Goal: Task Accomplishment & Management: Complete application form

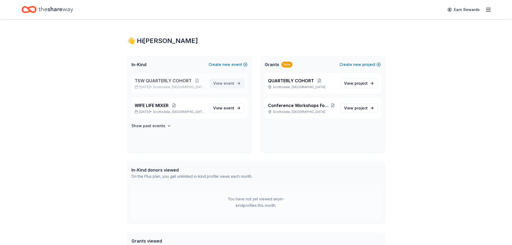
click at [225, 80] on span "View event" at bounding box center [223, 83] width 21 height 6
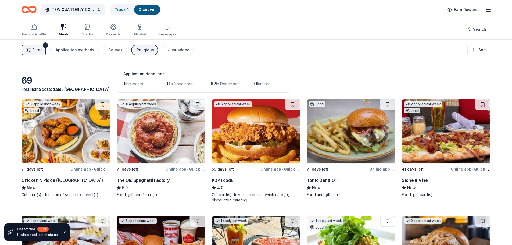
click at [42, 51] on button "Filter 3" at bounding box center [34, 50] width 24 height 11
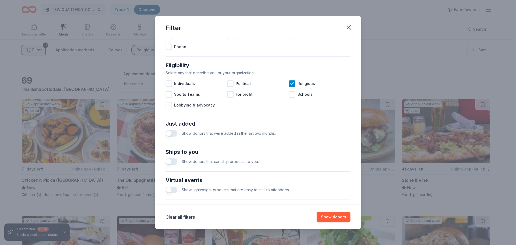
scroll to position [161, 0]
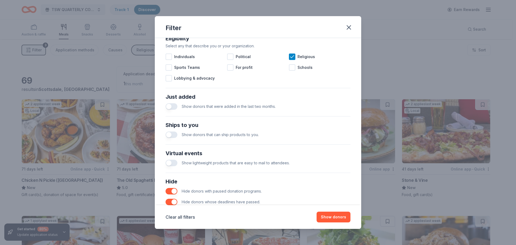
click at [168, 134] on button "button" at bounding box center [172, 135] width 12 height 6
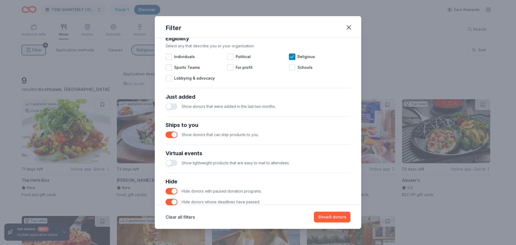
click at [169, 161] on button "button" at bounding box center [172, 163] width 12 height 6
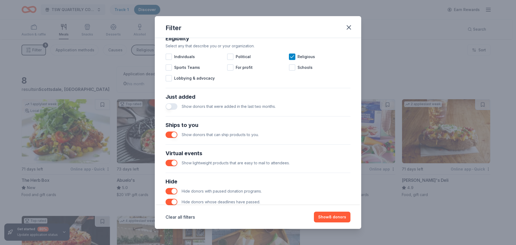
scroll to position [187, 0]
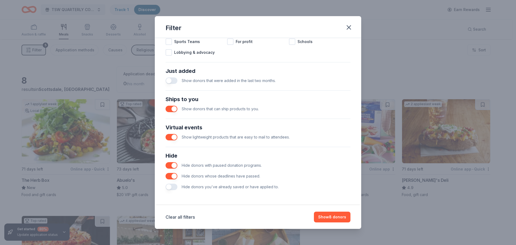
click at [173, 166] on button "button" at bounding box center [172, 165] width 12 height 6
click at [173, 173] on button "button" at bounding box center [172, 176] width 12 height 6
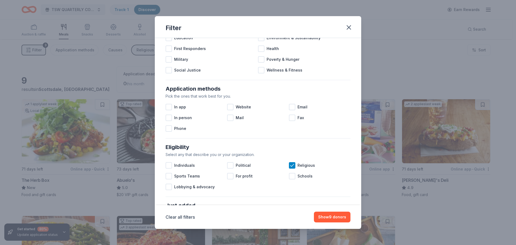
scroll to position [80, 0]
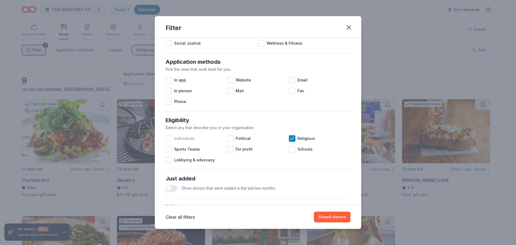
click at [169, 138] on div at bounding box center [169, 138] width 6 height 6
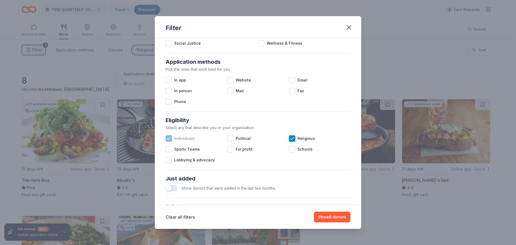
click at [168, 139] on icon at bounding box center [168, 138] width 5 height 5
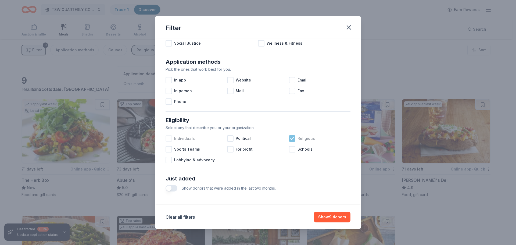
click at [290, 139] on icon at bounding box center [292, 138] width 5 height 5
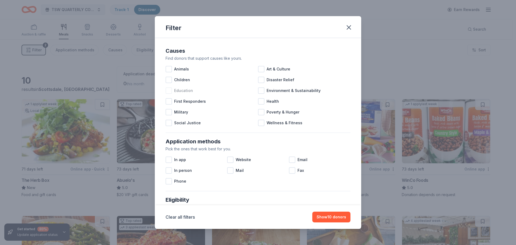
click at [168, 91] on div at bounding box center [169, 90] width 6 height 6
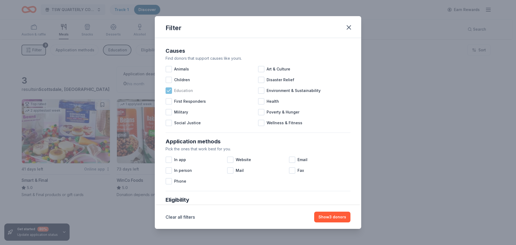
click at [171, 90] on icon at bounding box center [168, 90] width 5 height 5
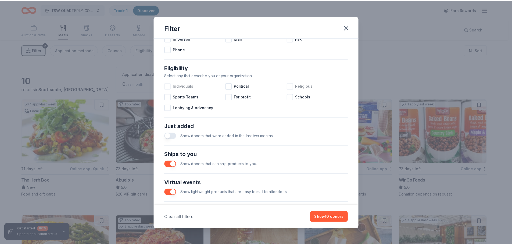
scroll to position [134, 0]
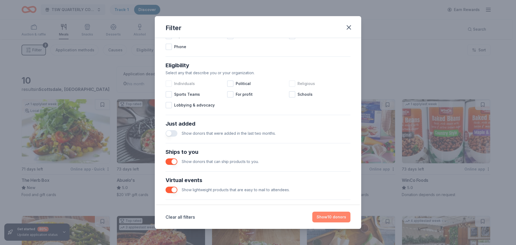
click at [332, 213] on button "Show 10 donors" at bounding box center [332, 217] width 38 height 11
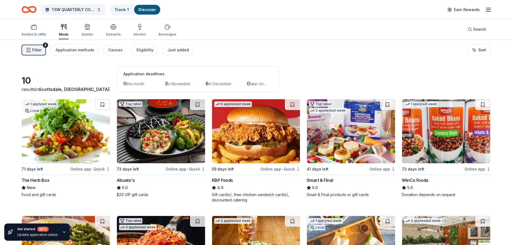
click at [59, 150] on img at bounding box center [66, 131] width 88 height 64
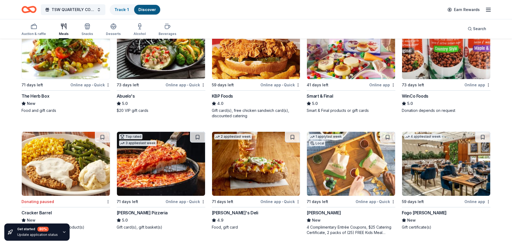
scroll to position [85, 0]
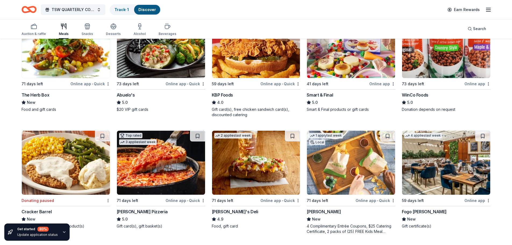
click at [343, 140] on div "1 apply last week Local" at bounding box center [326, 138] width 38 height 15
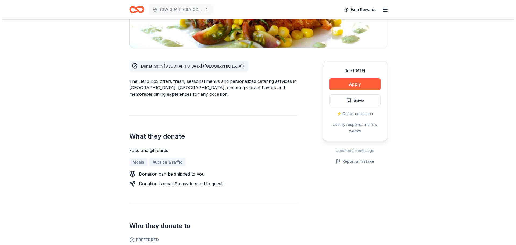
scroll to position [108, 0]
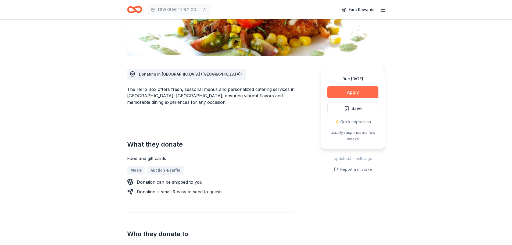
click at [350, 91] on button "Apply" at bounding box center [353, 92] width 51 height 12
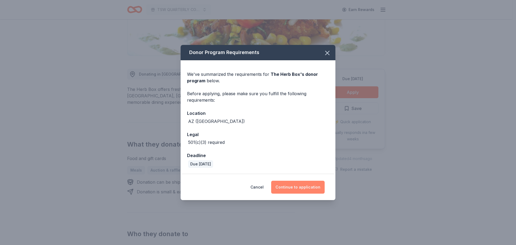
click at [304, 187] on button "Continue to application" at bounding box center [298, 187] width 54 height 13
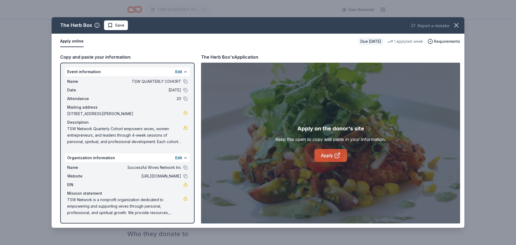
click at [330, 154] on link "Apply" at bounding box center [331, 155] width 33 height 13
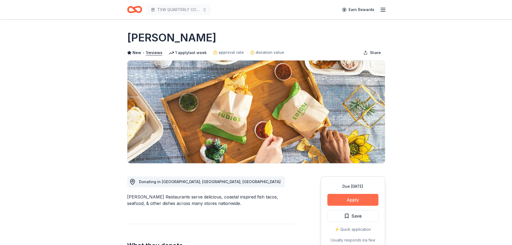
click at [348, 200] on button "Apply" at bounding box center [353, 200] width 51 height 12
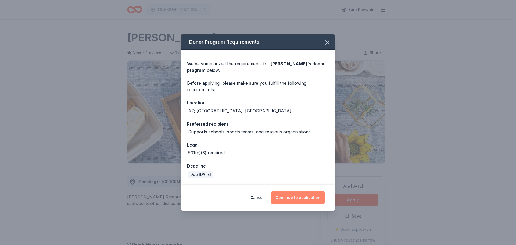
click at [291, 199] on button "Continue to application" at bounding box center [298, 197] width 54 height 13
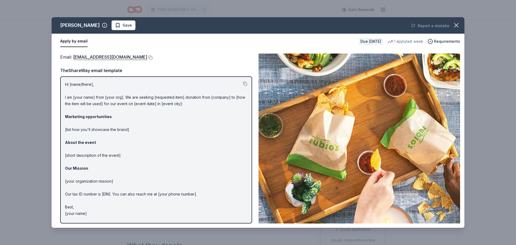
click at [109, 158] on p "Hi [name/there], I am [your name] from [your org]. We are seeking [requested it…" at bounding box center [156, 149] width 182 height 136
drag, startPoint x: 81, startPoint y: 101, endPoint x: 82, endPoint y: 89, distance: 11.3
click at [81, 100] on p "Hi [name/there], I am [your name] from [your org]. We are seeking [requested it…" at bounding box center [156, 149] width 182 height 136
click at [76, 86] on p "Hi [name/there], I am [your name] from [your org]. We are seeking [requested it…" at bounding box center [156, 149] width 182 height 136
click at [460, 23] on icon "button" at bounding box center [457, 26] width 8 height 8
